Goal: Information Seeking & Learning: Learn about a topic

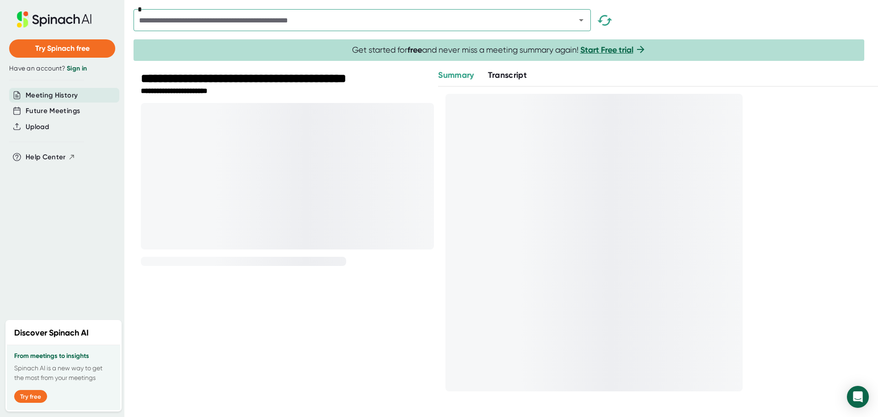
click at [507, 76] on span "Transcript" at bounding box center [507, 75] width 39 height 10
click at [455, 77] on span "Summary" at bounding box center [456, 75] width 36 height 10
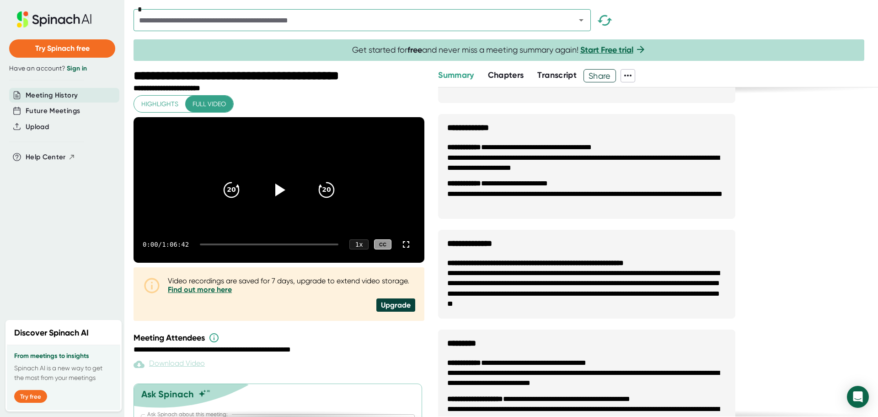
scroll to position [418, 0]
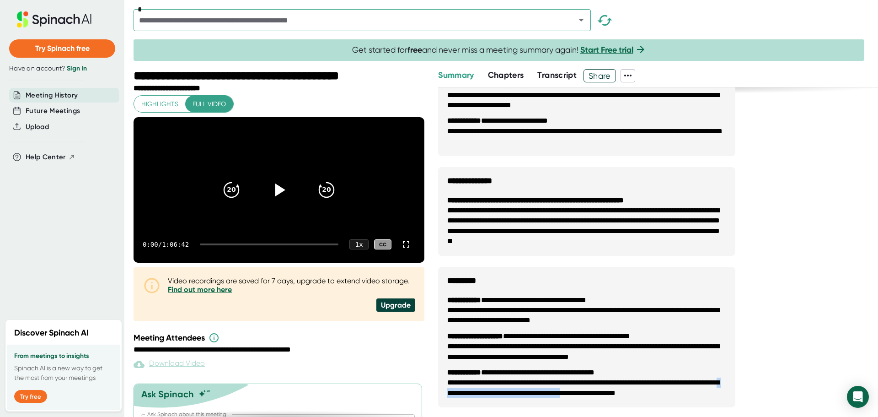
drag, startPoint x: 523, startPoint y: 391, endPoint x: 686, endPoint y: 384, distance: 163.4
click at [684, 386] on li "**********" at bounding box center [586, 387] width 279 height 21
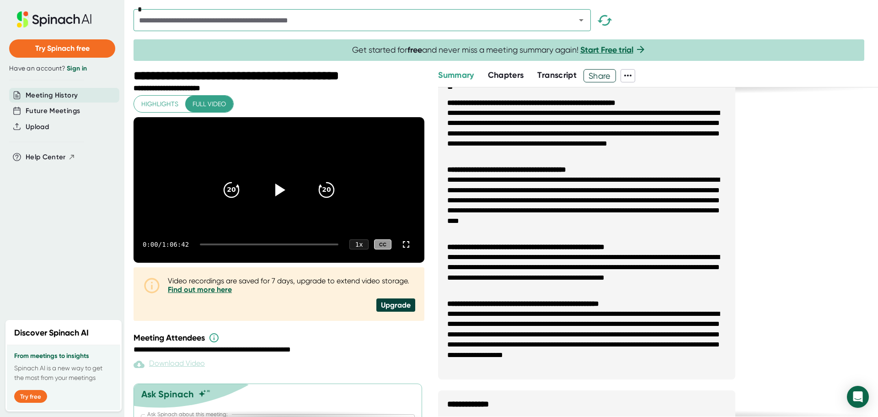
scroll to position [0, 0]
